Goal: Find specific page/section: Find specific page/section

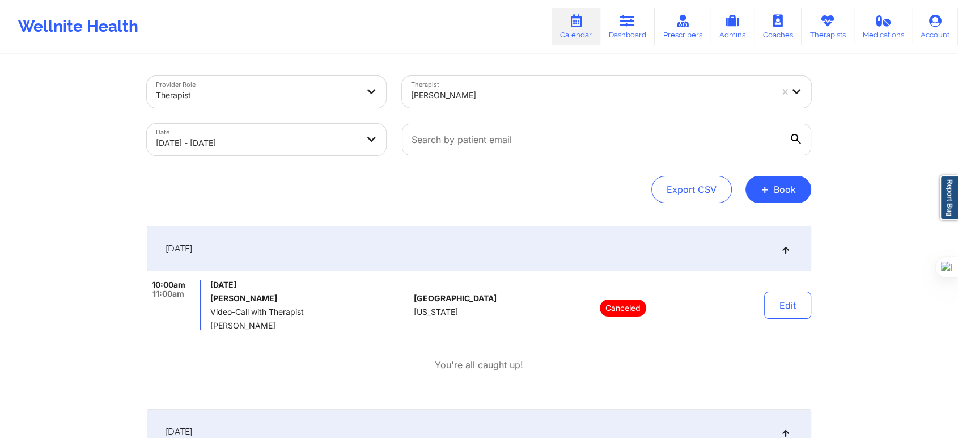
drag, startPoint x: 0, startPoint y: 0, endPoint x: 578, endPoint y: 32, distance: 578.6
click at [578, 32] on link "Calendar" at bounding box center [576, 26] width 49 height 37
click at [314, 104] on div "Therapist" at bounding box center [257, 95] width 202 height 25
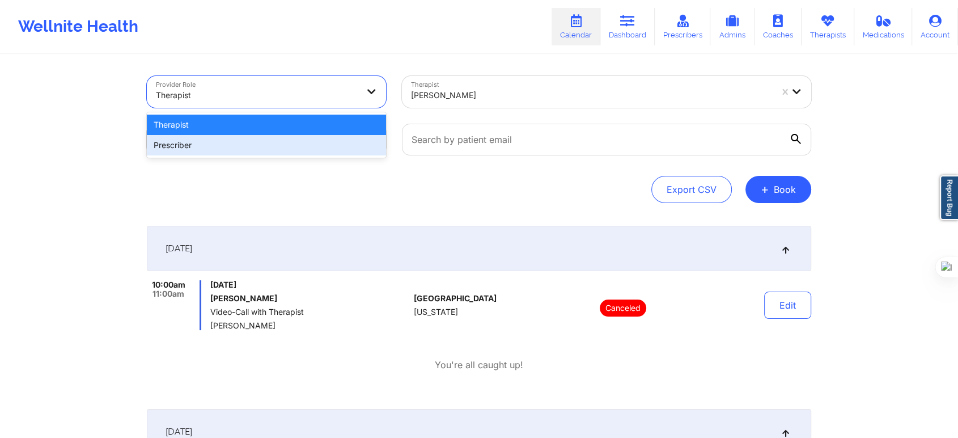
click at [286, 153] on div "Prescriber" at bounding box center [266, 145] width 239 height 20
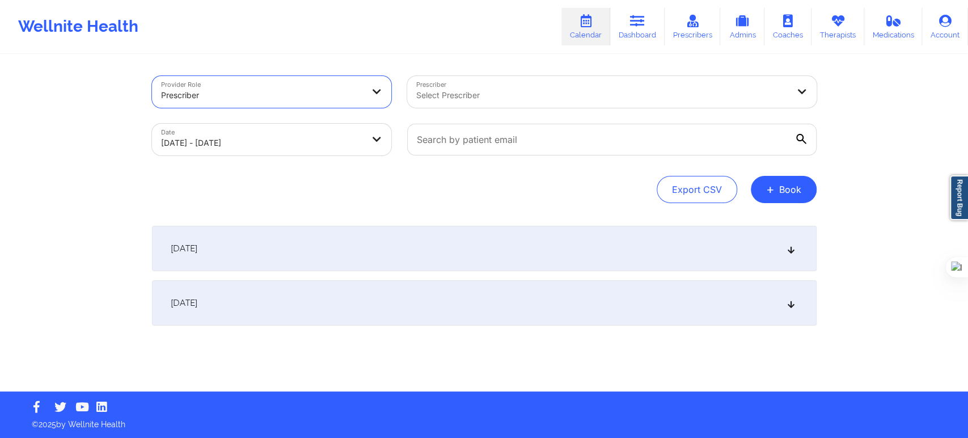
click at [440, 99] on div at bounding box center [602, 95] width 372 height 14
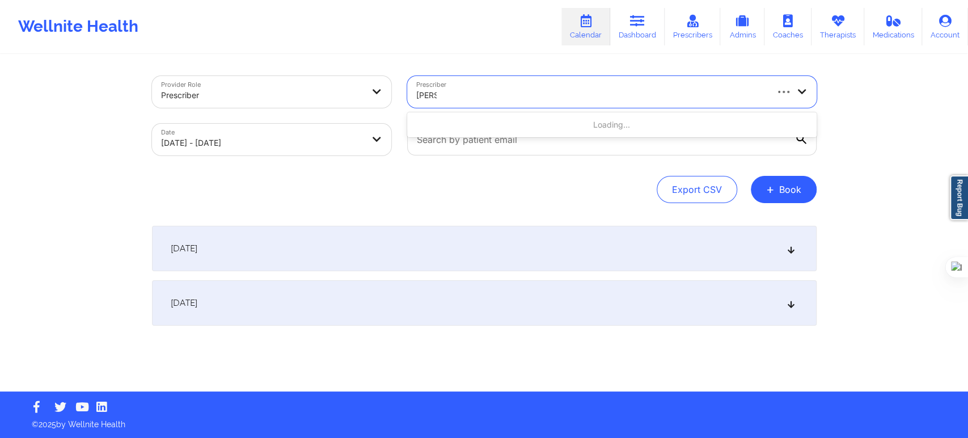
type input "[PERSON_NAME]"
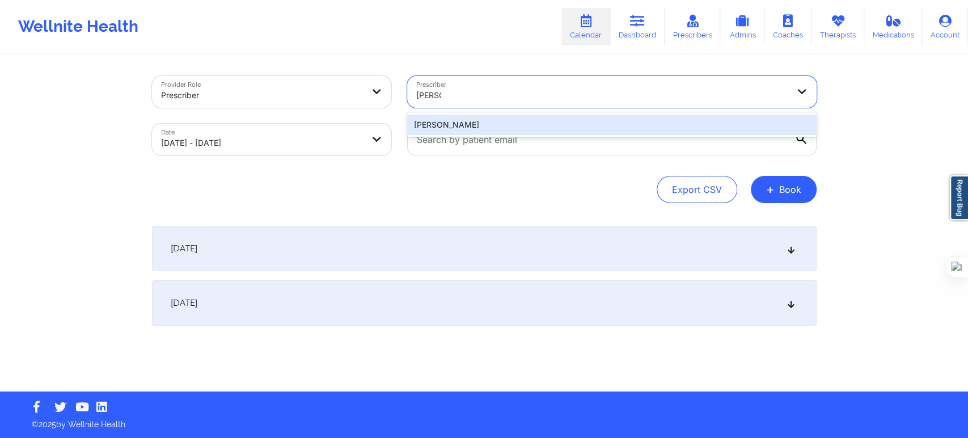
click at [437, 120] on div "[PERSON_NAME]" at bounding box center [611, 125] width 409 height 20
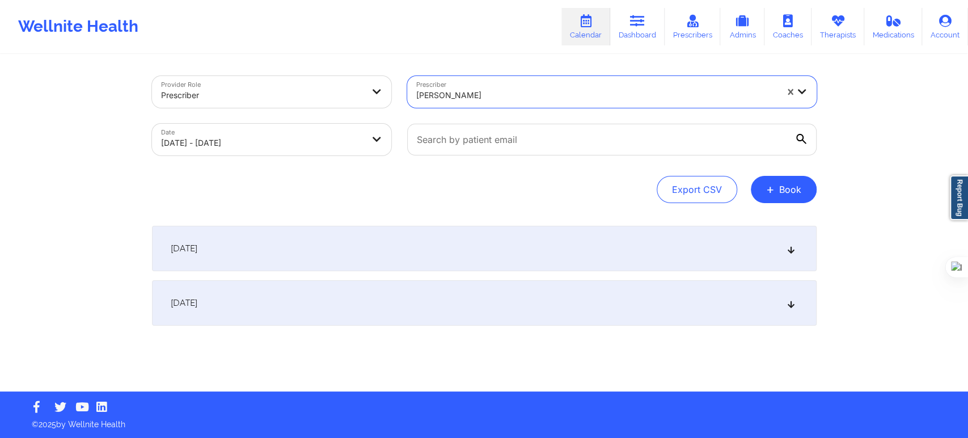
click at [350, 152] on body "Wellnite Health Calendar Dashboard Prescribers Admins Coaches Therapists Medica…" at bounding box center [484, 219] width 968 height 438
select select "2025-9"
select select "2025-10"
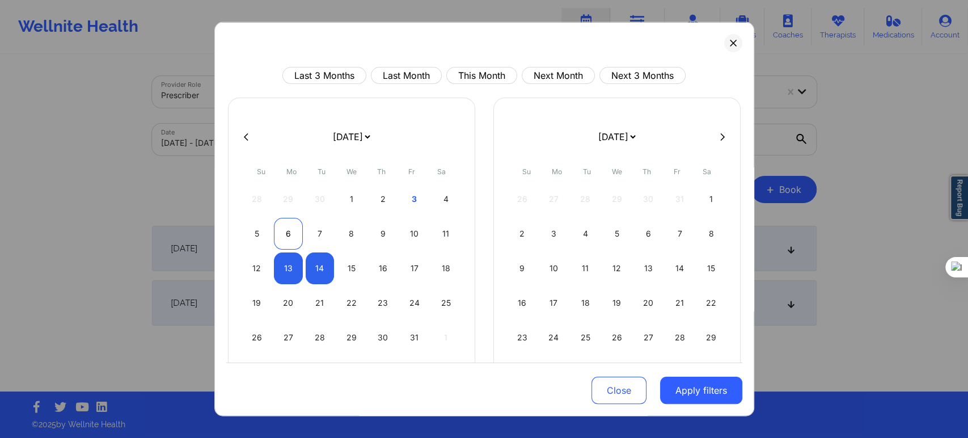
click at [279, 234] on div "6" at bounding box center [288, 234] width 29 height 32
select select "2025-9"
select select "2025-10"
select select "2025-9"
select select "2025-10"
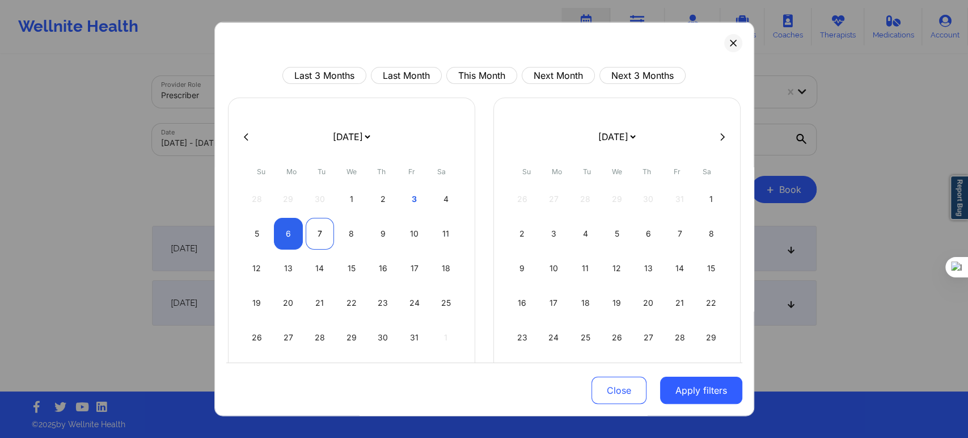
click at [310, 232] on div "7" at bounding box center [320, 234] width 29 height 32
select select "2025-9"
select select "2025-10"
click at [680, 393] on button "Apply filters" at bounding box center [701, 389] width 82 height 27
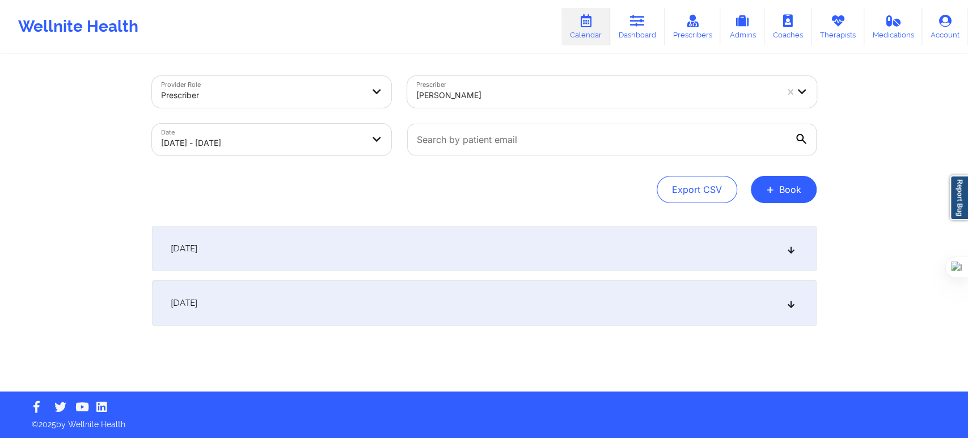
click at [833, 180] on div "Provider Role Prescriber Prescriber [PERSON_NAME] Date [DATE] - [DATE] Export C…" at bounding box center [484, 195] width 968 height 391
click at [328, 268] on div "[DATE]" at bounding box center [484, 248] width 664 height 45
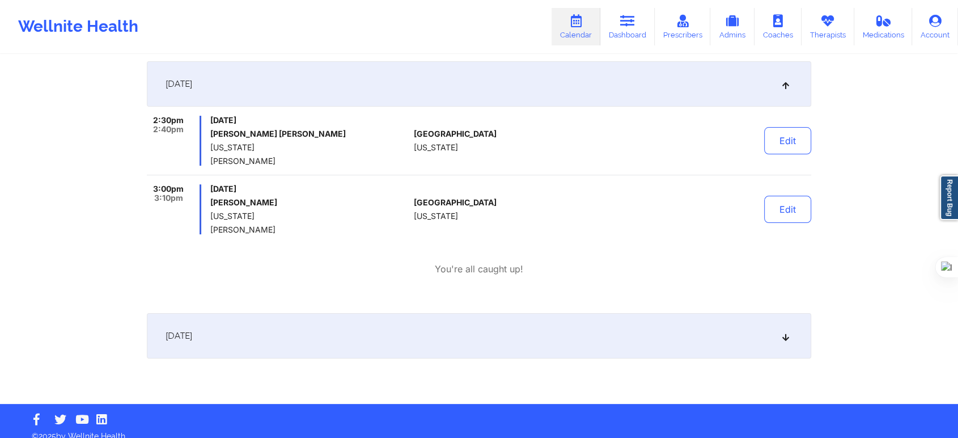
scroll to position [176, 0]
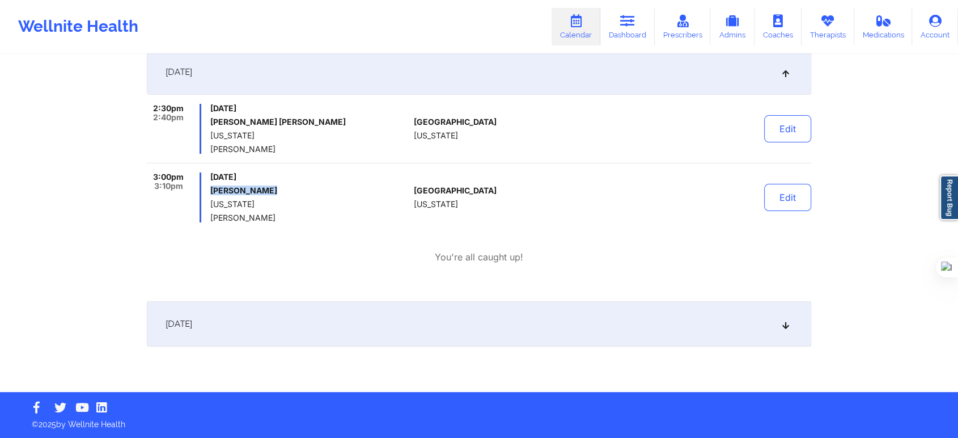
drag, startPoint x: 272, startPoint y: 193, endPoint x: 211, endPoint y: 196, distance: 60.7
click at [211, 196] on div "[DATE] [PERSON_NAME] [US_STATE] [PERSON_NAME]" at bounding box center [309, 197] width 199 height 50
copy h6 "[PERSON_NAME]"
click at [136, 187] on div "Provider Role Prescriber Prescriber Amy Halanski Date 10/06/2025 - 10/07/2025 E…" at bounding box center [479, 108] width 958 height 568
